Goal: Check status: Check status

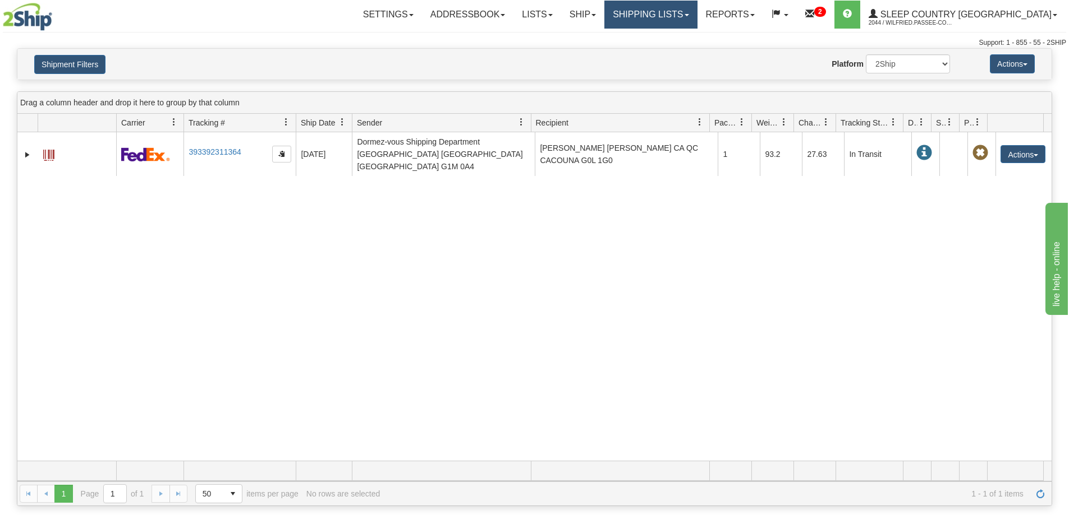
click at [697, 19] on link "Shipping lists" at bounding box center [650, 15] width 93 height 28
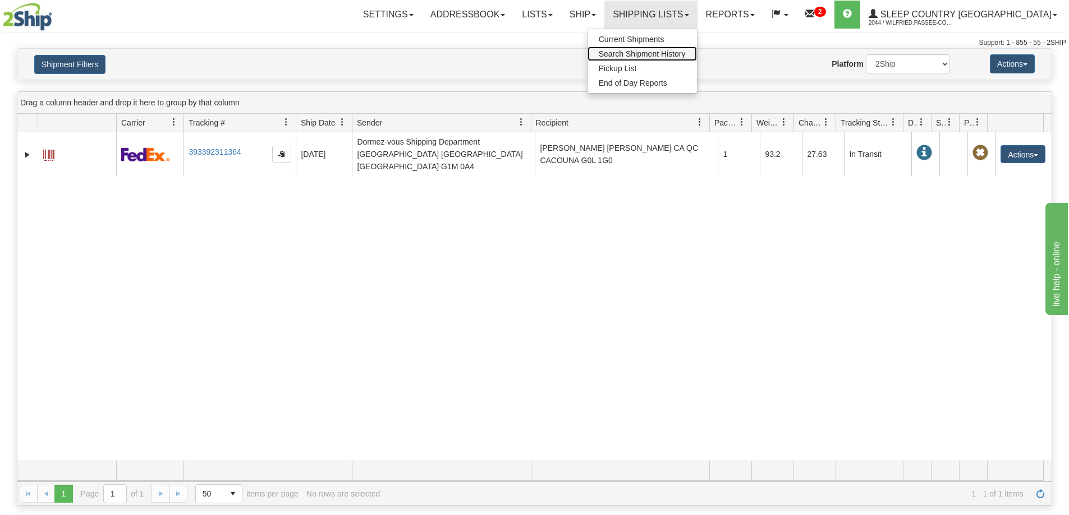
drag, startPoint x: 710, startPoint y: 53, endPoint x: 647, endPoint y: 96, distance: 76.2
click at [685, 54] on span "Search Shipment History" at bounding box center [642, 53] width 87 height 9
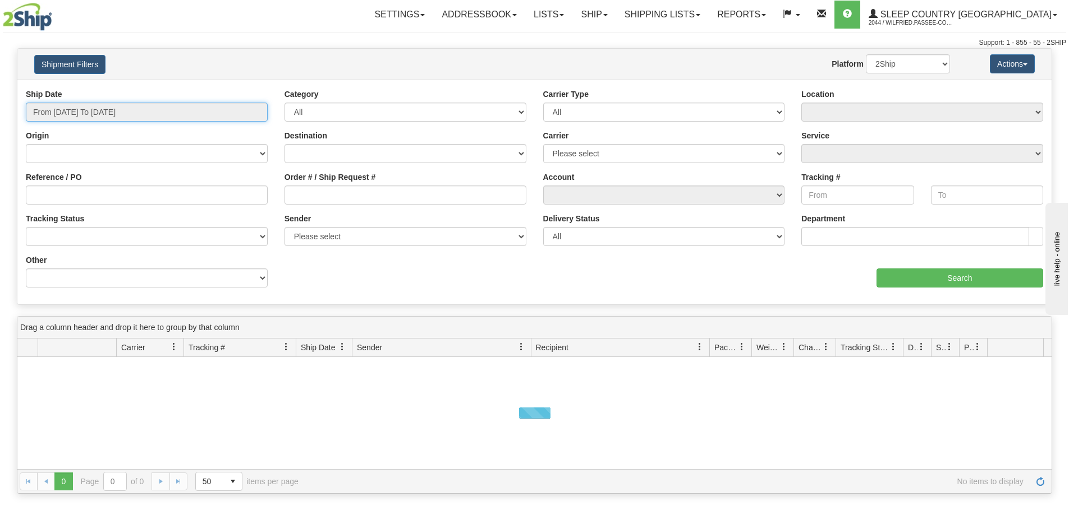
click at [128, 114] on input "From [DATE] To [DATE]" at bounding box center [147, 112] width 242 height 19
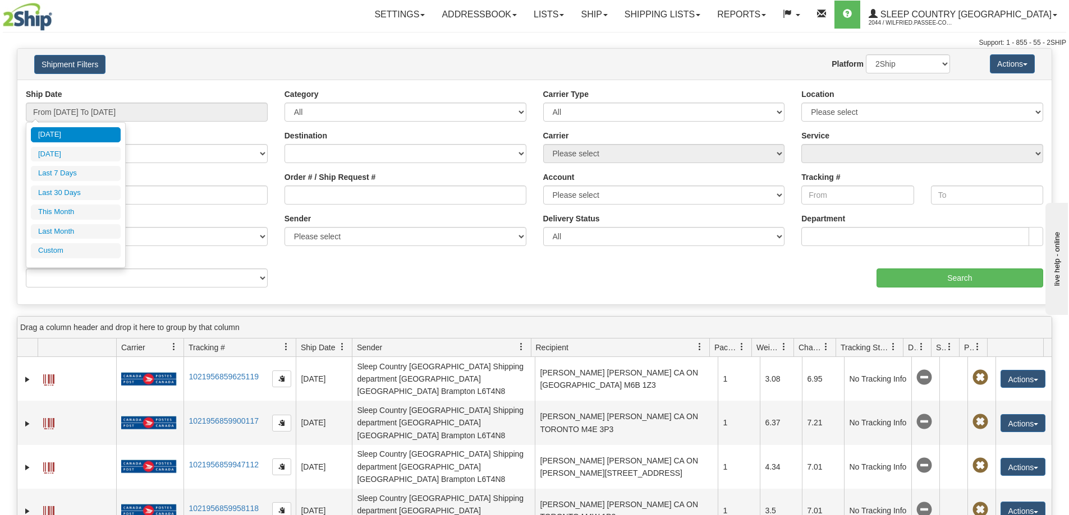
drag, startPoint x: 100, startPoint y: 190, endPoint x: 108, endPoint y: 190, distance: 8.4
click at [99, 190] on li "Last 30 Days" at bounding box center [76, 193] width 90 height 15
type input "From [DATE] To [DATE]"
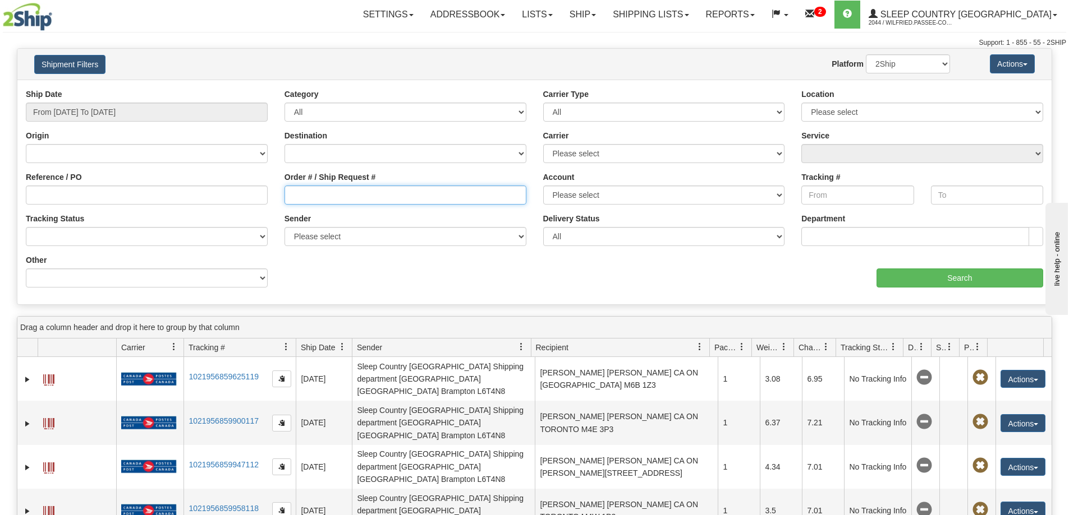
click at [317, 190] on input "Order # / Ship Request #" at bounding box center [405, 195] width 242 height 19
paste input "9007H976892"
type input "9007H976892"
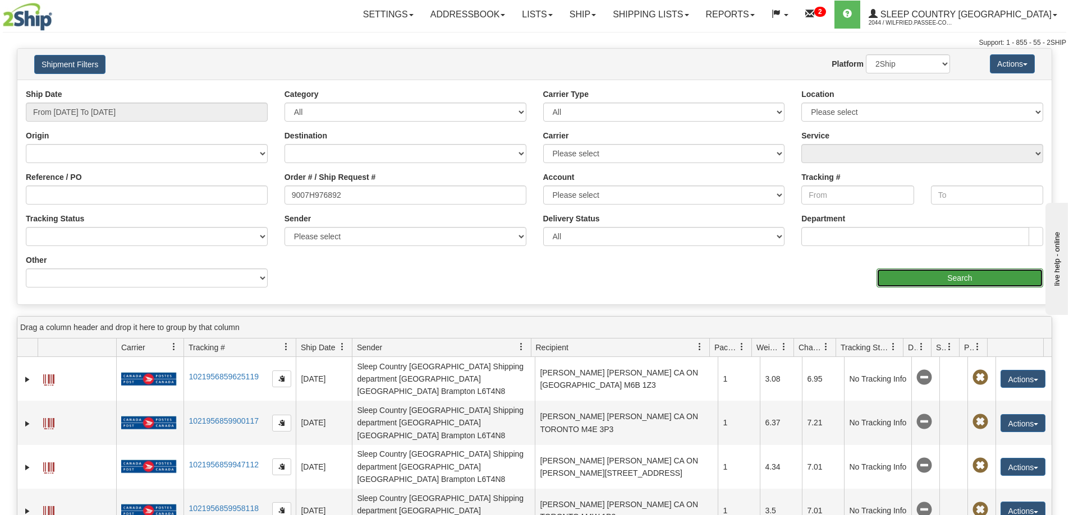
click at [961, 282] on input "Search" at bounding box center [959, 278] width 167 height 19
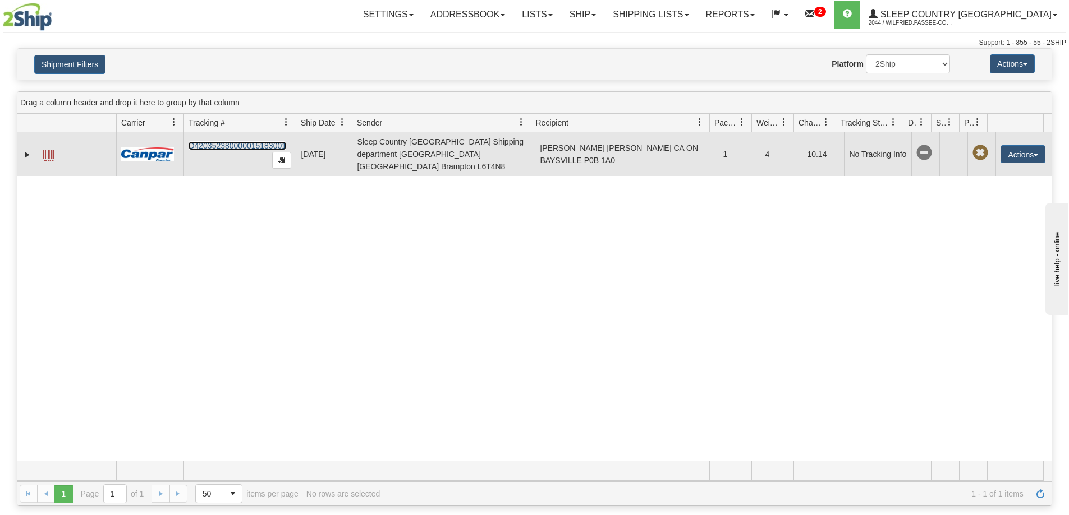
click at [252, 141] on link "D420352380000015183001" at bounding box center [237, 145] width 98 height 9
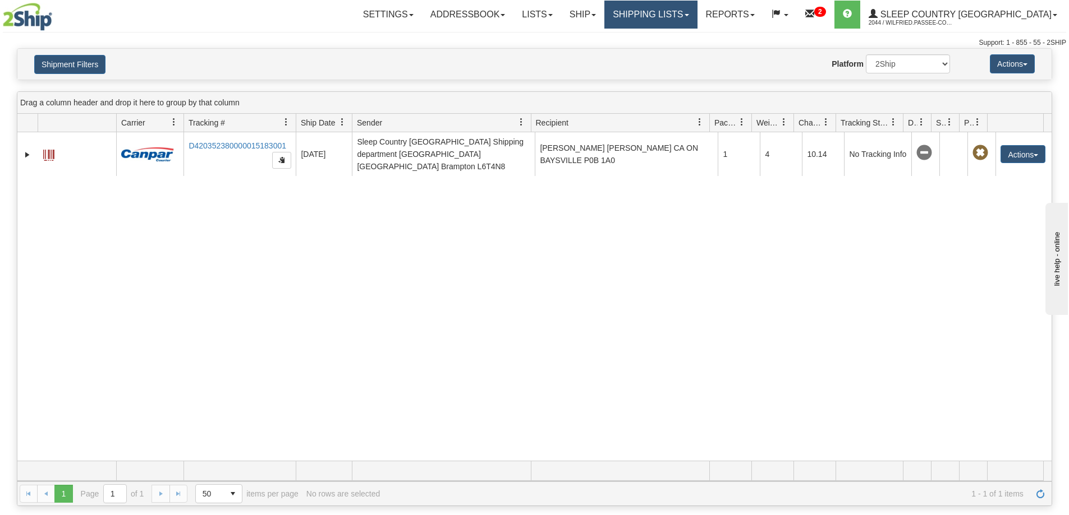
drag, startPoint x: 698, startPoint y: 11, endPoint x: 698, endPoint y: 31, distance: 20.8
click at [697, 12] on link "Shipping lists" at bounding box center [650, 15] width 93 height 28
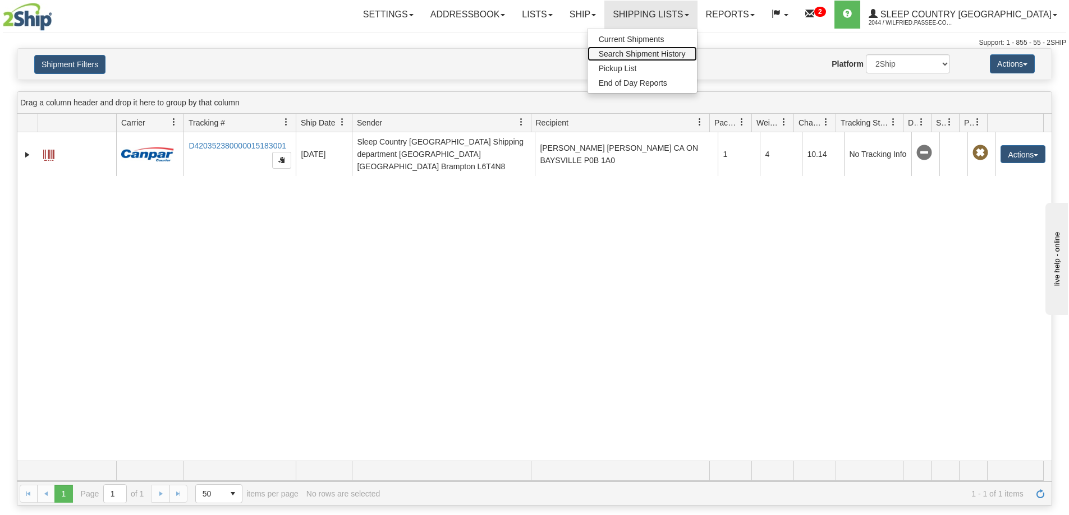
click at [697, 48] on link "Search Shipment History" at bounding box center [641, 54] width 109 height 15
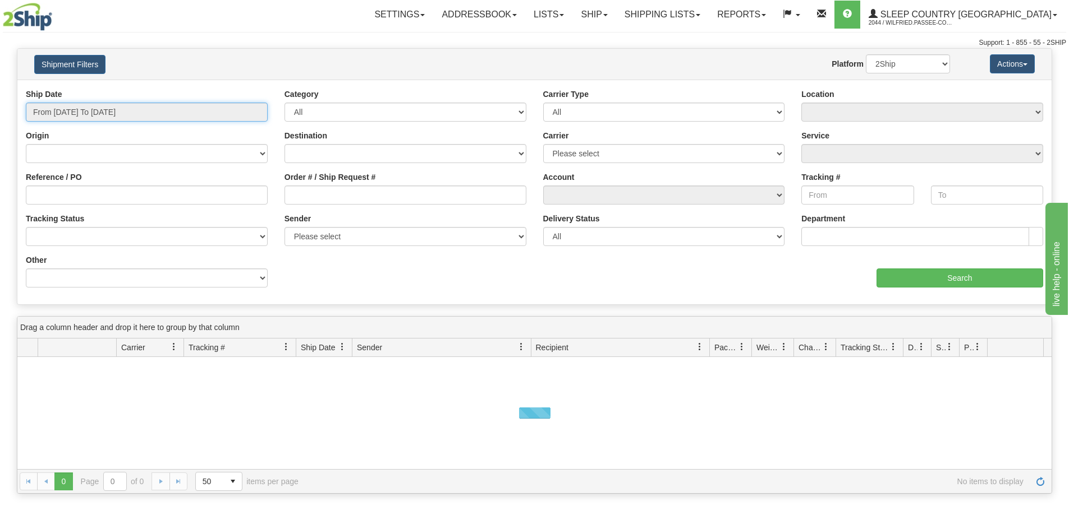
click at [85, 111] on input "From [DATE] To [DATE]" at bounding box center [147, 112] width 242 height 19
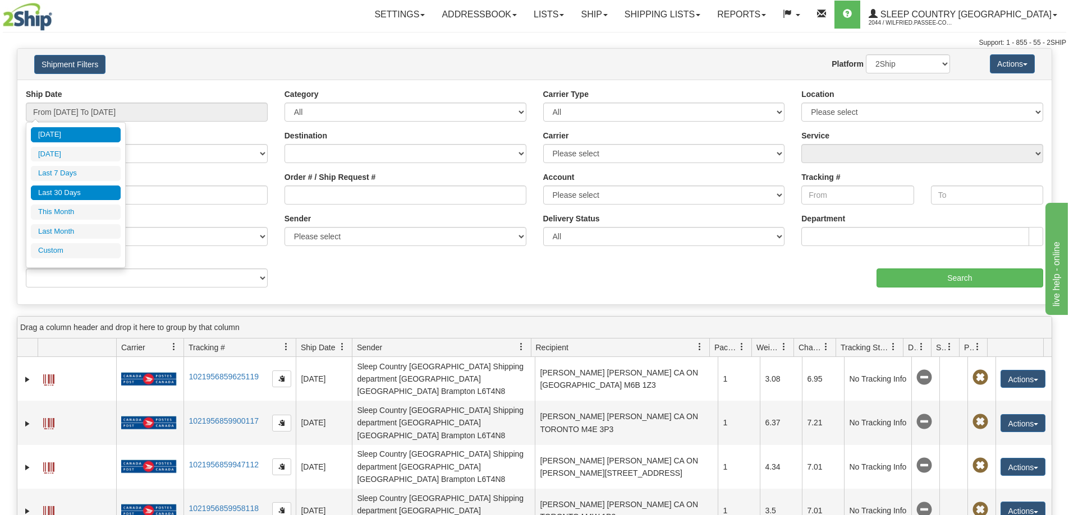
click at [76, 192] on li "Last 30 Days" at bounding box center [76, 193] width 90 height 15
type input "From [DATE] To [DATE]"
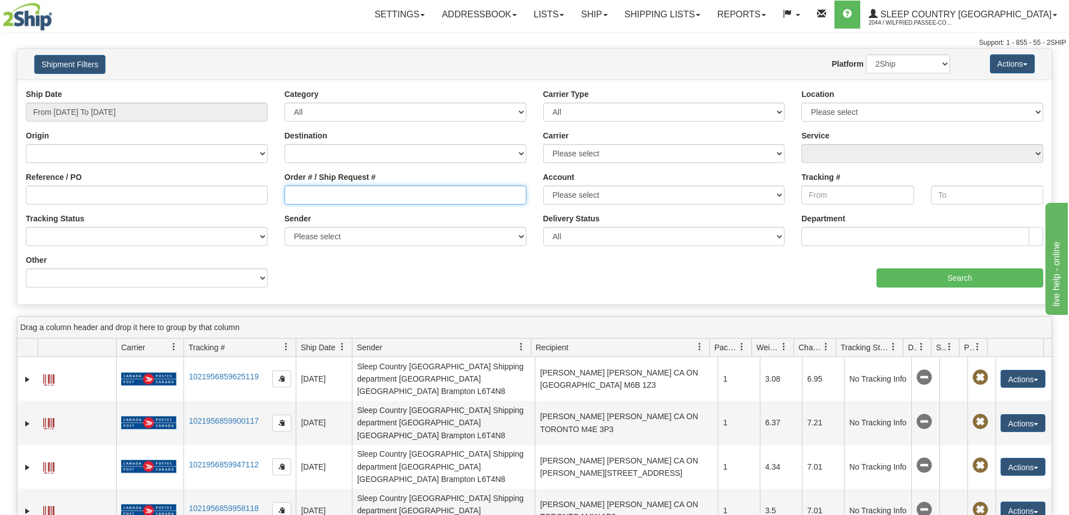
click at [309, 196] on input "Order # / Ship Request #" at bounding box center [405, 195] width 242 height 19
paste input "9000I112058"
type input "9000I112058"
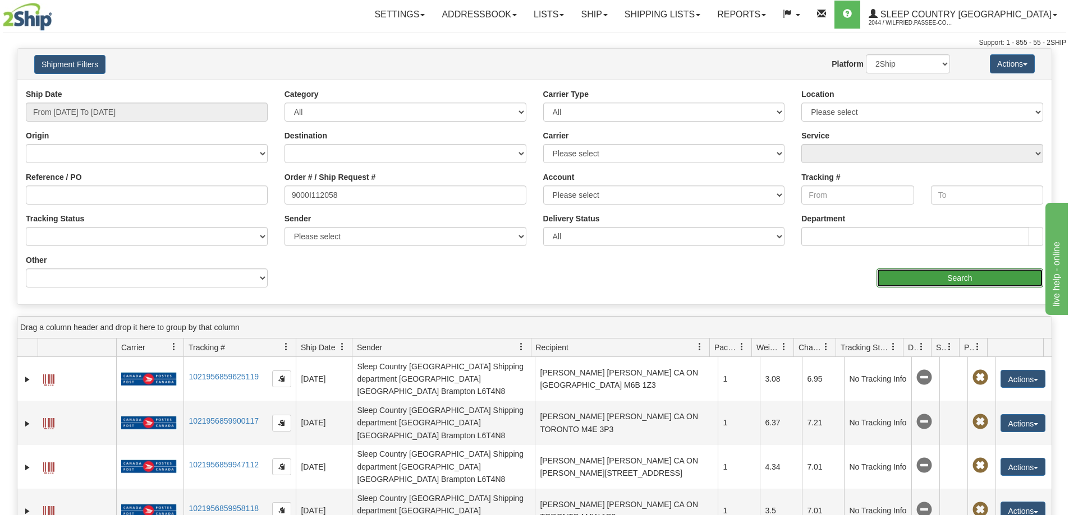
click at [918, 282] on input "Search" at bounding box center [959, 278] width 167 height 19
